Goal: Information Seeking & Learning: Learn about a topic

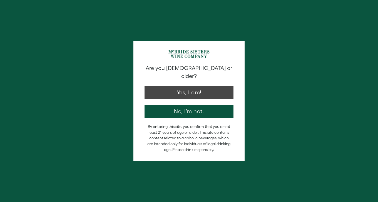
click at [210, 86] on button "Yes, I am!" at bounding box center [188, 92] width 89 height 13
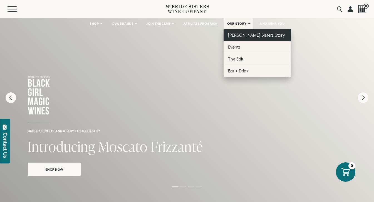
click at [238, 33] on link "[PERSON_NAME] Sisters Story" at bounding box center [257, 35] width 68 height 12
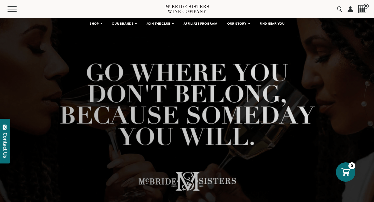
scroll to position [45, 0]
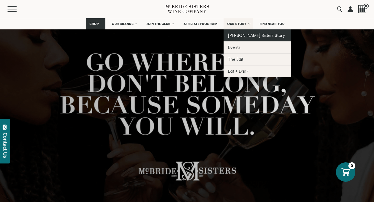
click at [241, 36] on span "[PERSON_NAME] Sisters Story" at bounding box center [256, 35] width 57 height 5
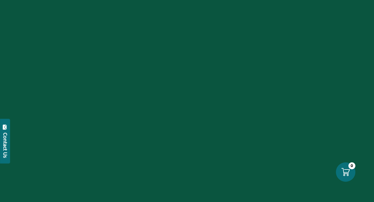
click at [241, 36] on div at bounding box center [187, 101] width 374 height 202
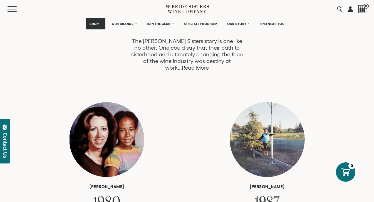
scroll to position [317, 0]
click at [209, 65] on link "Read More" at bounding box center [195, 68] width 27 height 6
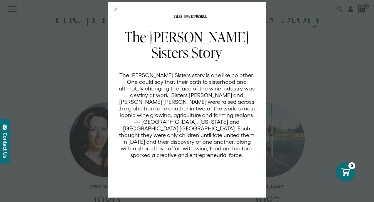
scroll to position [0, 0]
click at [114, 8] on icon "Close Modal" at bounding box center [116, 9] width 4 height 4
